Goal: Task Accomplishment & Management: Manage account settings

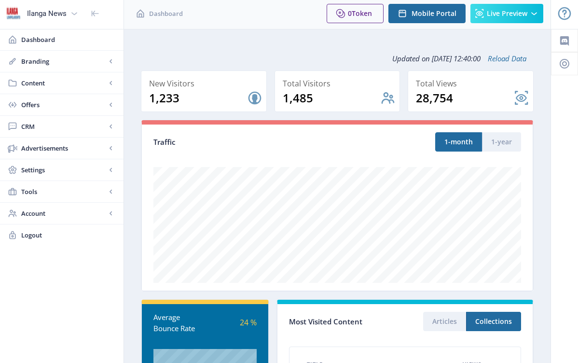
scroll to position [175, 0]
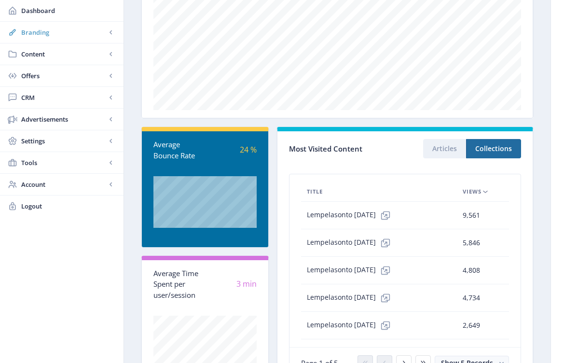
click at [44, 35] on span "Branding" at bounding box center [63, 32] width 85 height 10
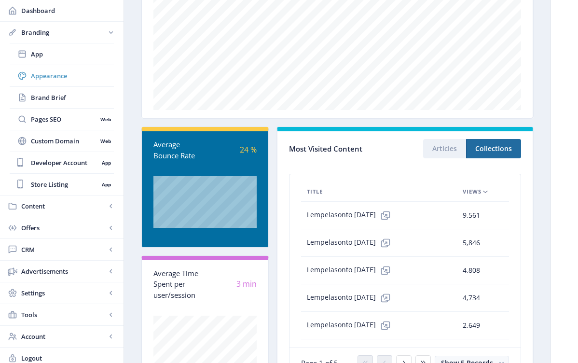
click at [58, 73] on span "Appearance" at bounding box center [72, 76] width 83 height 10
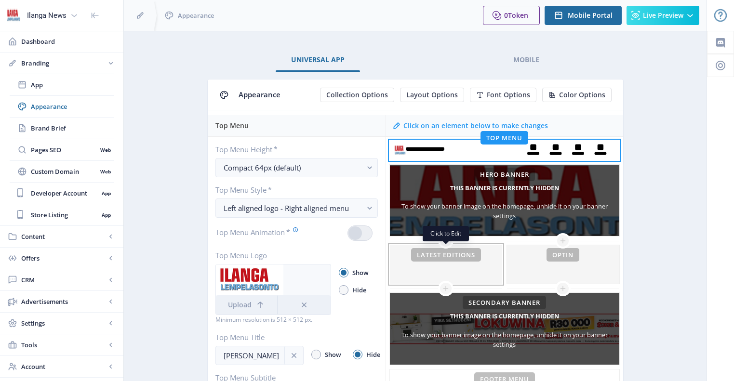
click at [440, 257] on div at bounding box center [446, 264] width 112 height 39
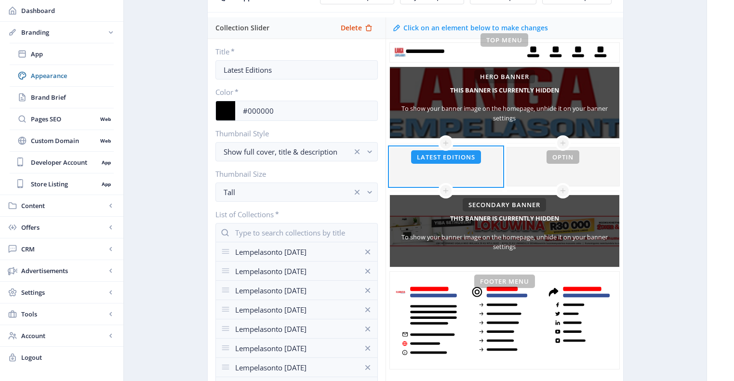
scroll to position [103, 0]
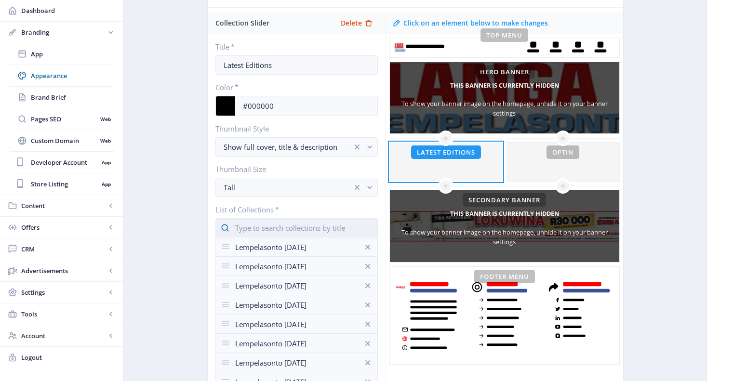
click at [283, 231] on input "text" at bounding box center [296, 227] width 162 height 19
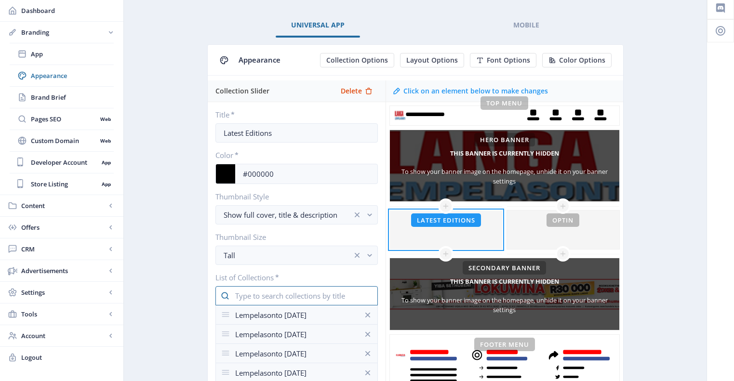
scroll to position [0, 0]
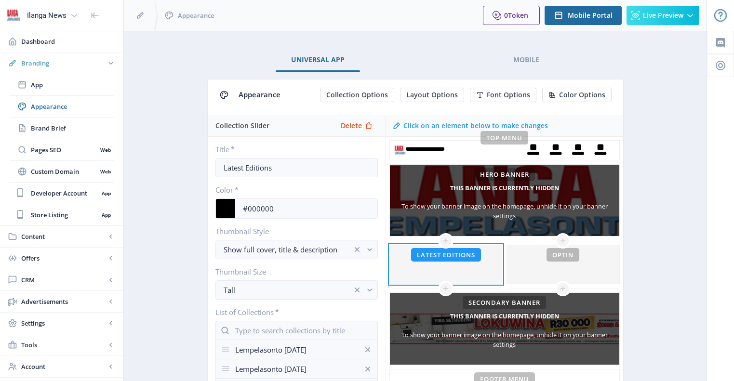
click at [108, 63] on rect at bounding box center [111, 63] width 10 height 10
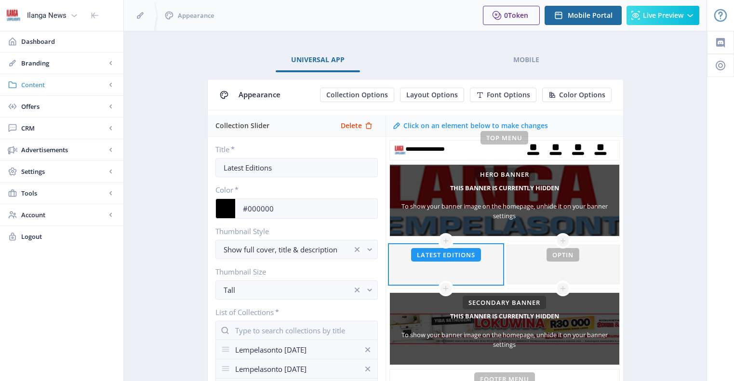
click at [39, 82] on span "Content" at bounding box center [63, 85] width 85 height 10
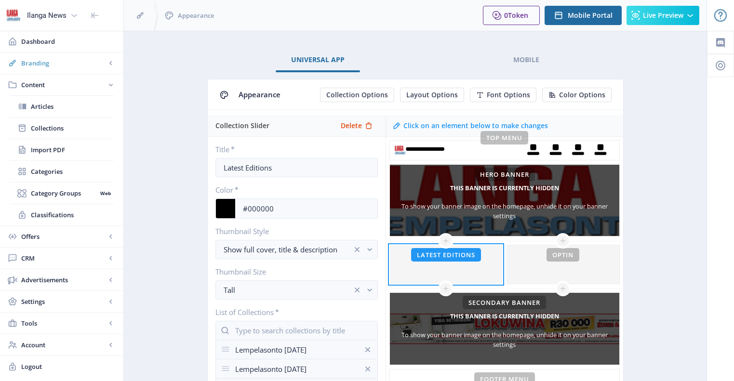
click at [48, 64] on span "Branding" at bounding box center [63, 63] width 85 height 10
click at [50, 108] on span "Appearance" at bounding box center [72, 107] width 83 height 10
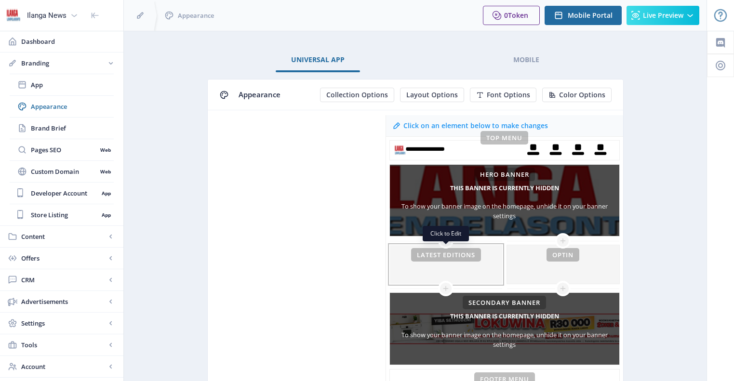
click at [453, 257] on div at bounding box center [446, 264] width 112 height 39
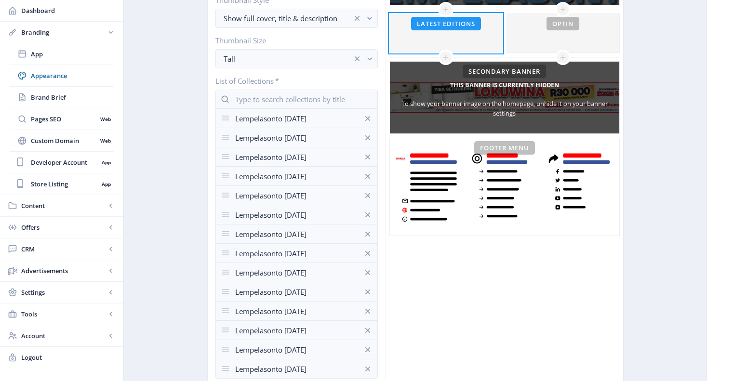
scroll to position [190, 0]
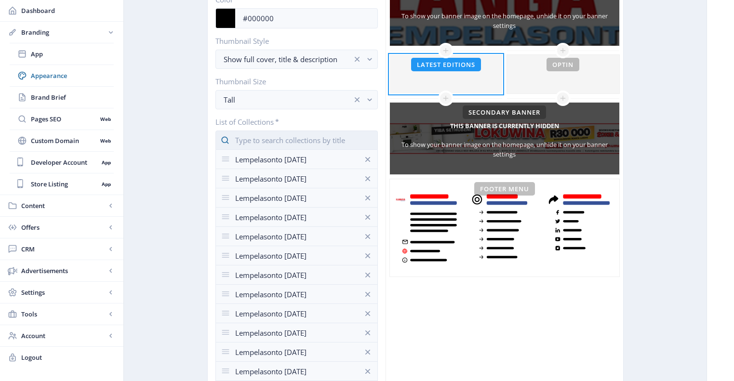
click at [252, 143] on input "text" at bounding box center [296, 140] width 162 height 19
click at [336, 228] on app-collection-input "Lempelasonto [DATE] Lempelasonto [DATE] Lempelasonto [DATE] Lempelasonto [DATE]…" at bounding box center [296, 275] width 162 height 289
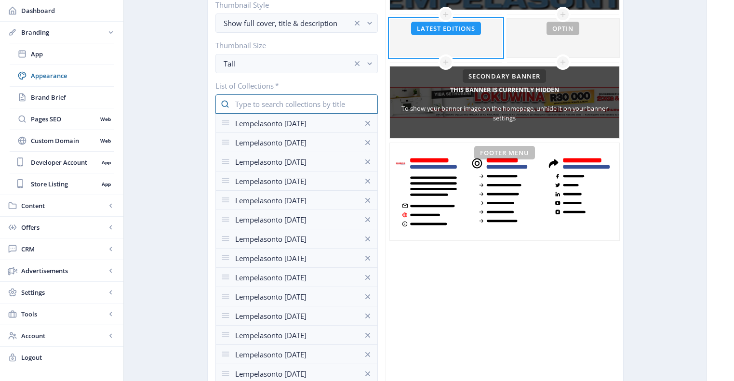
scroll to position [270, 0]
